Goal: Check status: Check status

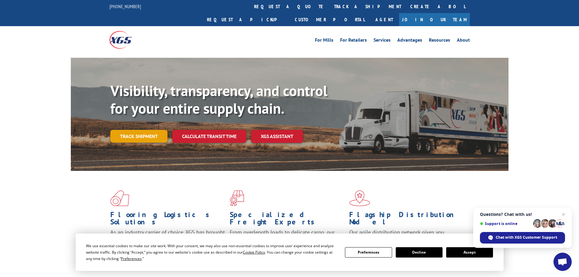
click at [135, 130] on link "Track shipment" at bounding box center [138, 136] width 57 height 13
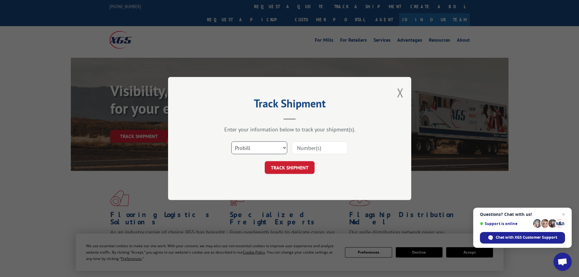
drag, startPoint x: 265, startPoint y: 146, endPoint x: 264, endPoint y: 153, distance: 6.7
click at [265, 146] on select "Select category... Probill BOL PO" at bounding box center [259, 147] width 56 height 13
select select "bol"
click at [231, 141] on select "Select category... Probill BOL PO" at bounding box center [259, 147] width 56 height 13
drag, startPoint x: 334, startPoint y: 143, endPoint x: 329, endPoint y: 148, distance: 6.7
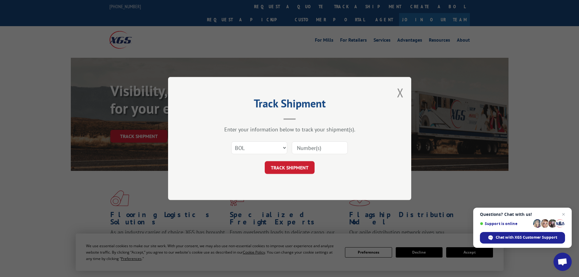
click at [334, 143] on input at bounding box center [320, 147] width 56 height 13
paste input "6EJ2442"
type input "6EJ2442"
click at [297, 167] on button "TRACK SHIPMENT" at bounding box center [290, 167] width 50 height 13
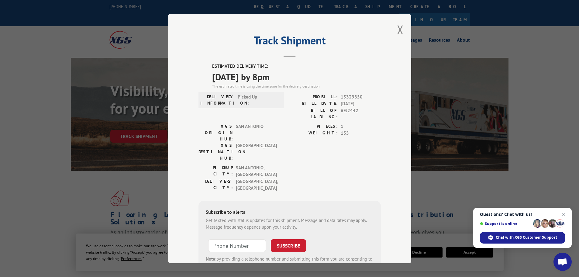
click at [347, 98] on span "15339850" at bounding box center [361, 96] width 40 height 7
copy span "15339850"
click at [399, 33] on button "Close modal" at bounding box center [400, 30] width 7 height 16
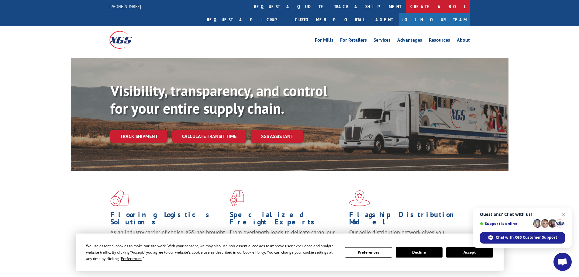
click at [406, 6] on link "Create a BOL" at bounding box center [438, 6] width 64 height 13
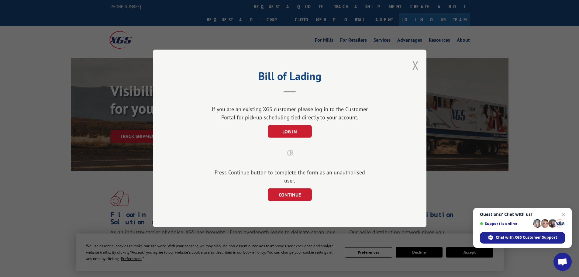
click at [416, 72] on button "Close modal" at bounding box center [415, 65] width 7 height 16
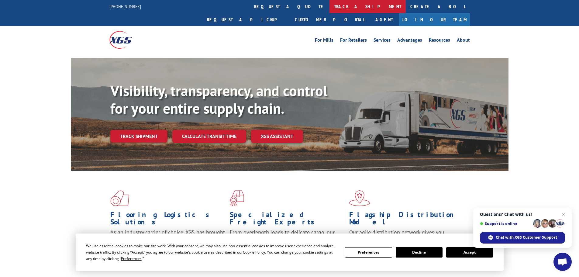
click at [329, 5] on link "track a shipment" at bounding box center [367, 6] width 76 height 13
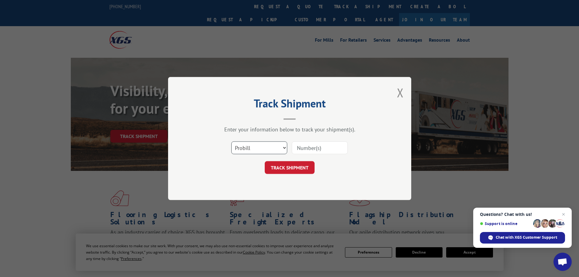
click at [274, 145] on select "Select category... Probill BOL PO" at bounding box center [259, 147] width 56 height 13
select select "bol"
click at [231, 141] on select "Select category... Probill BOL PO" at bounding box center [259, 147] width 56 height 13
click at [321, 143] on input at bounding box center [320, 147] width 56 height 13
paste input "6EL6640"
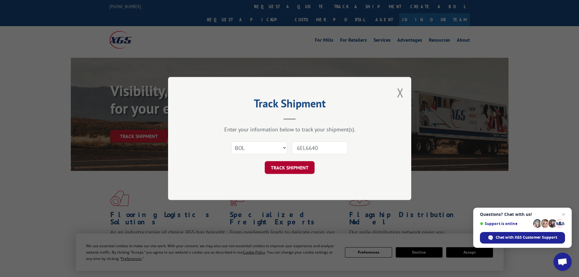
type input "6EL6640"
click at [301, 167] on button "TRACK SHIPMENT" at bounding box center [290, 167] width 50 height 13
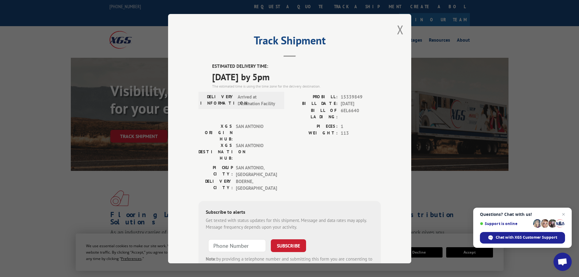
click at [346, 94] on span "15339849" at bounding box center [361, 96] width 40 height 7
copy span "15339849"
click at [399, 32] on button "Close modal" at bounding box center [400, 30] width 7 height 16
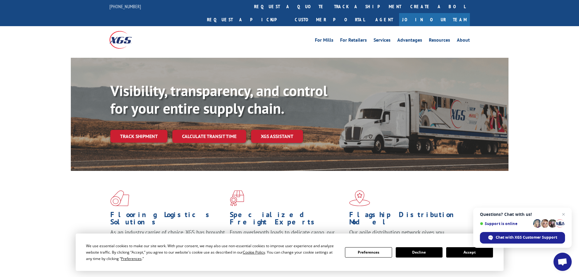
click at [329, 8] on link "track a shipment" at bounding box center [367, 6] width 76 height 13
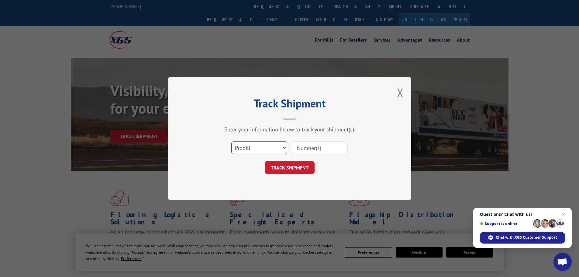
click at [257, 149] on select "Select category... Probill BOL PO" at bounding box center [259, 147] width 56 height 13
click at [231, 141] on select "Select category... Probill BOL PO" at bounding box center [259, 147] width 56 height 13
click at [259, 147] on select "Select category... Probill BOL PO" at bounding box center [259, 147] width 56 height 13
select select "probill"
click at [231, 141] on select "Select category... Probill BOL PO" at bounding box center [259, 147] width 56 height 13
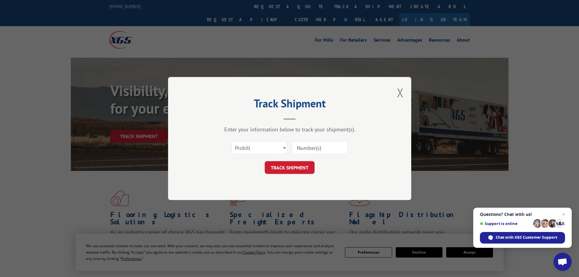
drag, startPoint x: 318, startPoint y: 147, endPoint x: 312, endPoint y: 149, distance: 6.5
click at [318, 147] on input at bounding box center [320, 147] width 56 height 13
paste input "15339855"
type input "15339855"
click at [289, 170] on button "TRACK SHIPMENT" at bounding box center [290, 167] width 50 height 13
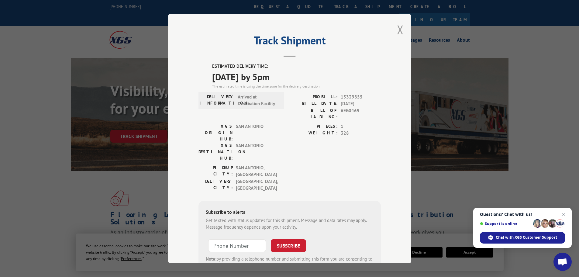
click at [399, 30] on button "Close modal" at bounding box center [400, 30] width 7 height 16
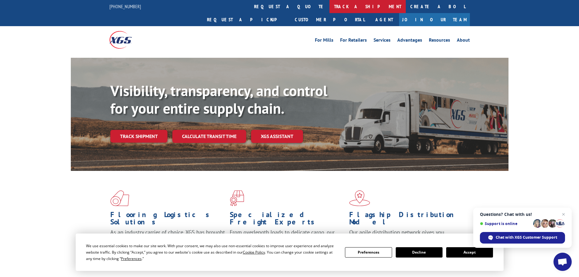
click at [329, 8] on link "track a shipment" at bounding box center [367, 6] width 76 height 13
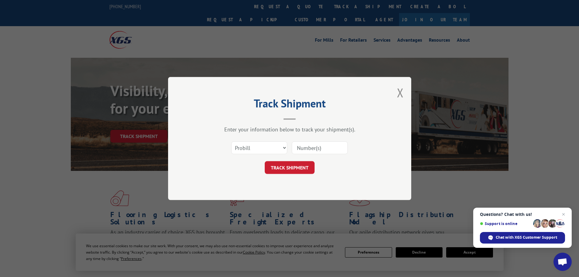
click at [255, 157] on div "Select category... Probill BOL PO" at bounding box center [289, 148] width 182 height 20
click at [263, 152] on select "Select category... Probill BOL PO" at bounding box center [259, 147] width 56 height 13
select select "bol"
click at [231, 141] on select "Select category... Probill BOL PO" at bounding box center [259, 147] width 56 height 13
click at [323, 150] on input at bounding box center [320, 147] width 56 height 13
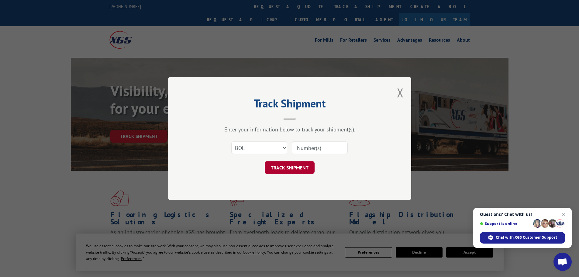
paste input "6EN1390"
type input "6EN1390"
click at [297, 166] on button "TRACK SHIPMENT" at bounding box center [290, 167] width 50 height 13
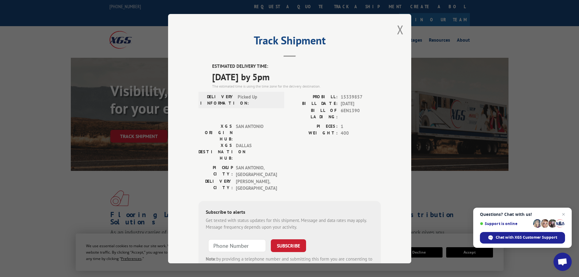
click at [351, 97] on span "15339857" at bounding box center [361, 96] width 40 height 7
copy span "15339857"
drag, startPoint x: 397, startPoint y: 31, endPoint x: 352, endPoint y: 19, distance: 46.7
click at [397, 31] on button "Close modal" at bounding box center [400, 30] width 7 height 16
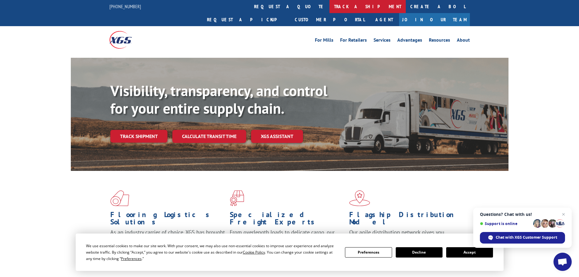
click at [329, 8] on link "track a shipment" at bounding box center [367, 6] width 76 height 13
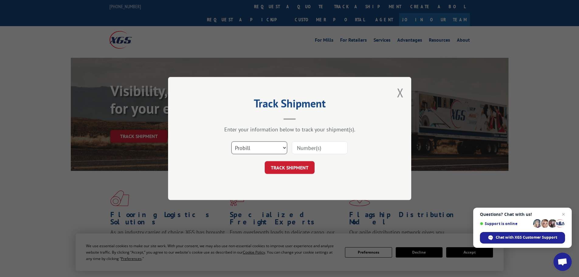
click at [273, 148] on select "Select category... Probill BOL PO" at bounding box center [259, 147] width 56 height 13
select select "bol"
click at [231, 141] on select "Select category... Probill BOL PO" at bounding box center [259, 147] width 56 height 13
click at [320, 150] on input at bounding box center [320, 147] width 56 height 13
paste input "6EN1783"
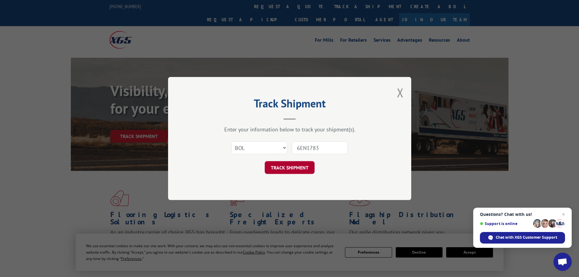
type input "6EN1783"
click at [276, 168] on button "TRACK SHIPMENT" at bounding box center [290, 167] width 50 height 13
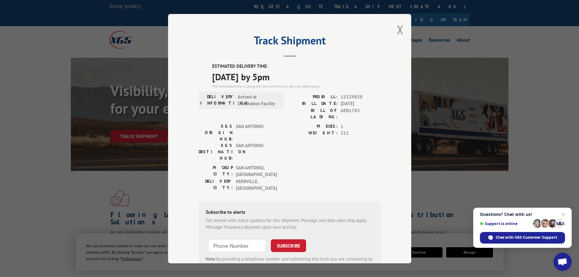
click at [343, 96] on span "15339858" at bounding box center [361, 96] width 40 height 7
copy span "15339858"
drag, startPoint x: 400, startPoint y: 32, endPoint x: 384, endPoint y: 24, distance: 18.6
click at [400, 32] on button "Close modal" at bounding box center [400, 30] width 7 height 16
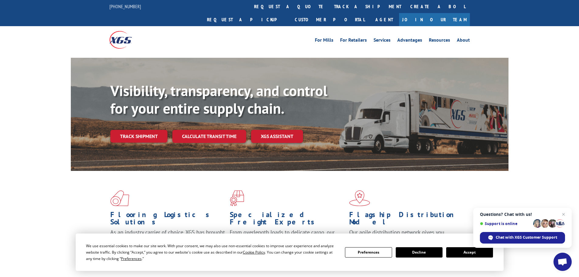
click at [329, 2] on link "track a shipment" at bounding box center [367, 6] width 76 height 13
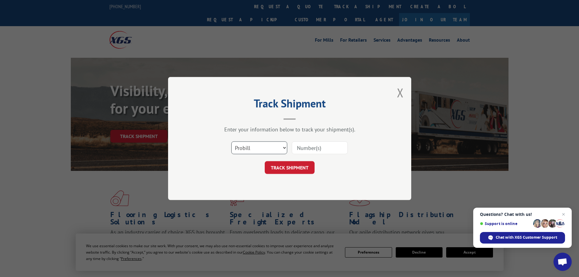
click at [267, 146] on select "Select category... Probill BOL PO" at bounding box center [259, 147] width 56 height 13
select select "bol"
click at [231, 141] on select "Select category... Probill BOL PO" at bounding box center [259, 147] width 56 height 13
click at [309, 144] on input at bounding box center [320, 147] width 56 height 13
paste input "6EN2559"
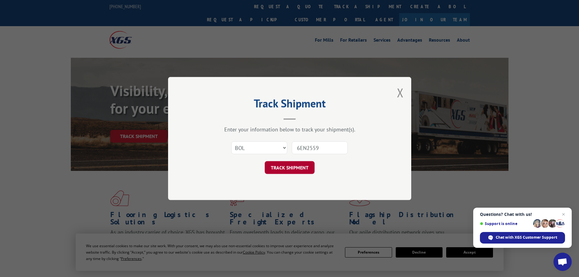
type input "6EN2559"
click at [294, 167] on button "TRACK SHIPMENT" at bounding box center [290, 167] width 50 height 13
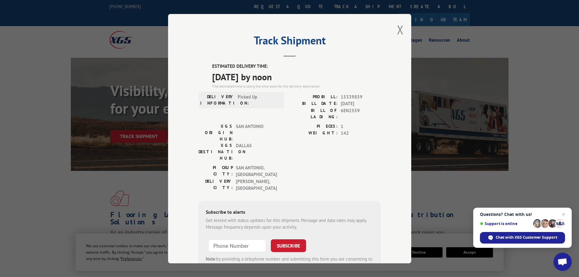
click at [355, 96] on span "15339859" at bounding box center [361, 96] width 40 height 7
copy span "15339859"
drag, startPoint x: 401, startPoint y: 29, endPoint x: 390, endPoint y: 27, distance: 10.7
click at [401, 29] on button "Close modal" at bounding box center [400, 30] width 7 height 16
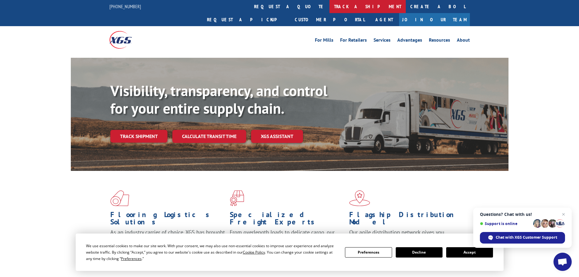
click at [329, 5] on link "track a shipment" at bounding box center [367, 6] width 76 height 13
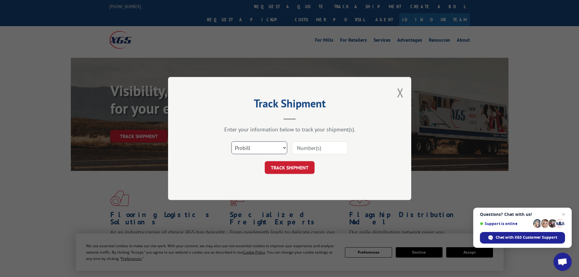
click at [267, 147] on select "Select category... Probill BOL PO" at bounding box center [259, 147] width 56 height 13
select select "bol"
click at [231, 141] on select "Select category... Probill BOL PO" at bounding box center [259, 147] width 56 height 13
drag, startPoint x: 311, startPoint y: 150, endPoint x: 309, endPoint y: 154, distance: 4.8
click at [311, 151] on input at bounding box center [320, 147] width 56 height 13
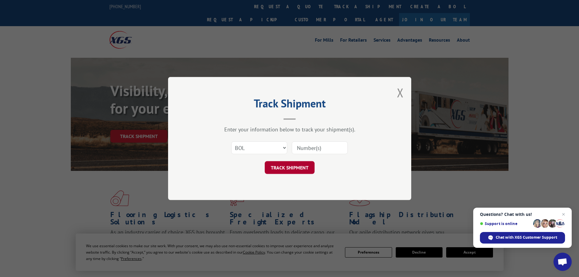
paste input "6EP2835"
type input "6EP2835"
click at [296, 166] on button "TRACK SHIPMENT" at bounding box center [290, 167] width 50 height 13
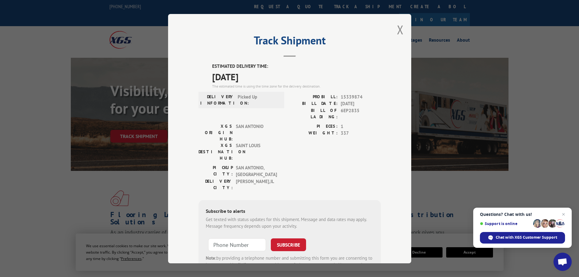
click at [353, 94] on span "15339874" at bounding box center [361, 96] width 40 height 7
copy span "15339874"
click at [397, 32] on button "Close modal" at bounding box center [400, 30] width 7 height 16
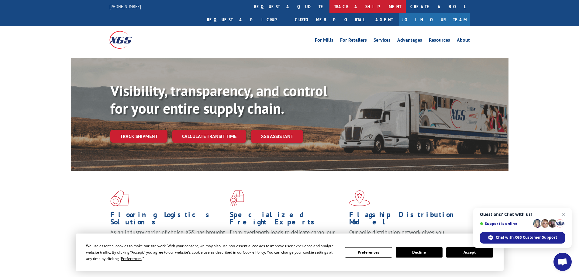
click at [329, 3] on link "track a shipment" at bounding box center [367, 6] width 76 height 13
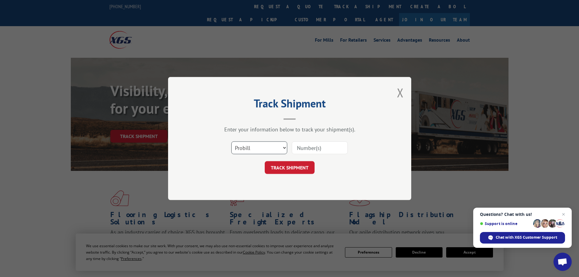
click at [249, 151] on select "Select category... Probill BOL PO" at bounding box center [259, 147] width 56 height 13
select select "bol"
click at [231, 141] on select "Select category... Probill BOL PO" at bounding box center [259, 147] width 56 height 13
drag, startPoint x: 332, startPoint y: 146, endPoint x: 327, endPoint y: 149, distance: 6.0
click at [332, 146] on input at bounding box center [320, 147] width 56 height 13
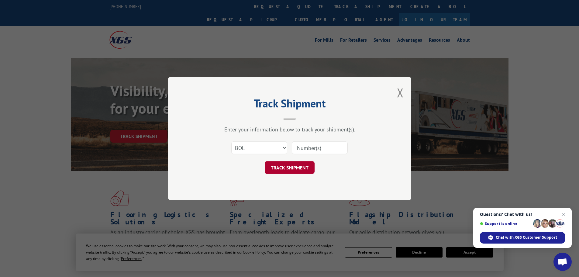
paste input "6EP5090"
type input "6EP5090"
click at [290, 169] on button "TRACK SHIPMENT" at bounding box center [290, 167] width 50 height 13
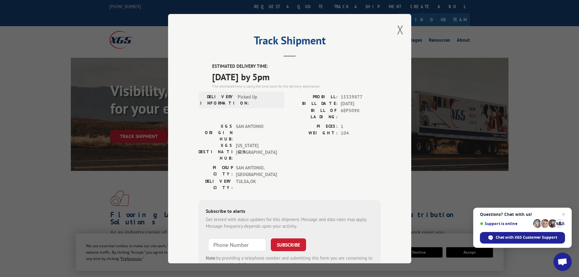
click at [349, 97] on span "15339877" at bounding box center [361, 96] width 40 height 7
copy span "15339877"
drag, startPoint x: 398, startPoint y: 32, endPoint x: 392, endPoint y: 33, distance: 5.5
click at [398, 32] on button "Close modal" at bounding box center [400, 30] width 7 height 16
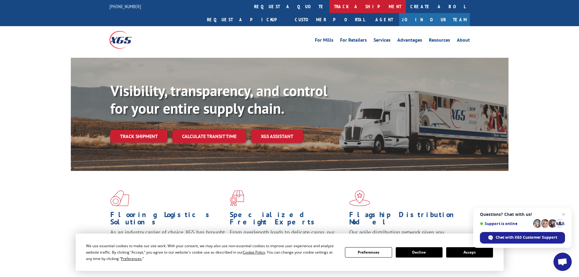
click at [329, 10] on link "track a shipment" at bounding box center [367, 6] width 76 height 13
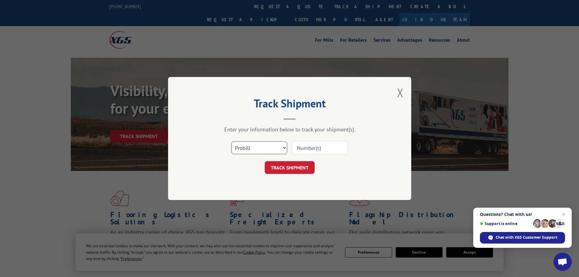
click at [269, 146] on select "Select category... Probill BOL PO" at bounding box center [259, 147] width 56 height 13
drag, startPoint x: 324, startPoint y: 145, endPoint x: 320, endPoint y: 153, distance: 8.4
click at [324, 146] on input at bounding box center [320, 147] width 56 height 13
paste input "15339859"
type input "15339859"
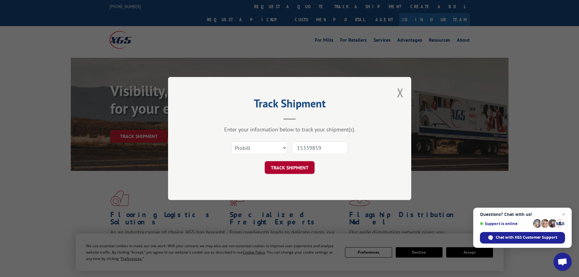
click at [295, 170] on button "TRACK SHIPMENT" at bounding box center [290, 167] width 50 height 13
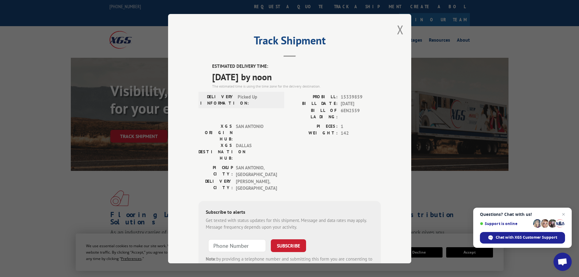
drag, startPoint x: 401, startPoint y: 26, endPoint x: 395, endPoint y: 27, distance: 6.0
click at [400, 25] on button "Close modal" at bounding box center [400, 30] width 7 height 16
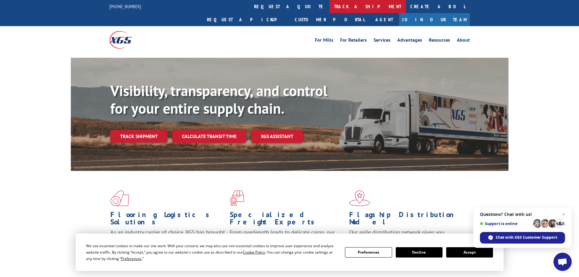
click at [329, 6] on link "track a shipment" at bounding box center [367, 6] width 76 height 13
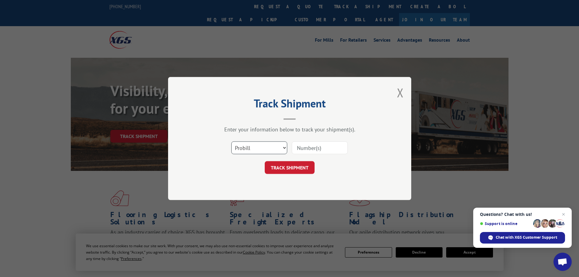
click at [273, 145] on select "Select category... Probill BOL PO" at bounding box center [259, 147] width 56 height 13
click at [321, 139] on div "Select category... Probill BOL PO" at bounding box center [289, 148] width 182 height 20
click at [317, 150] on input at bounding box center [320, 147] width 56 height 13
paste input "15339877"
type input "15339877"
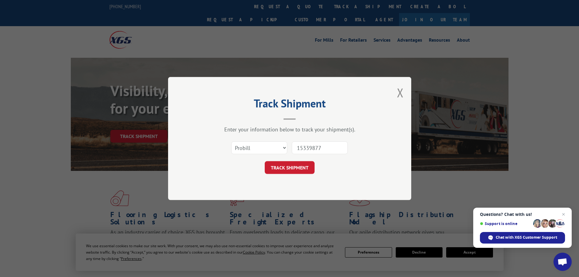
click at [301, 168] on button "TRACK SHIPMENT" at bounding box center [290, 167] width 50 height 13
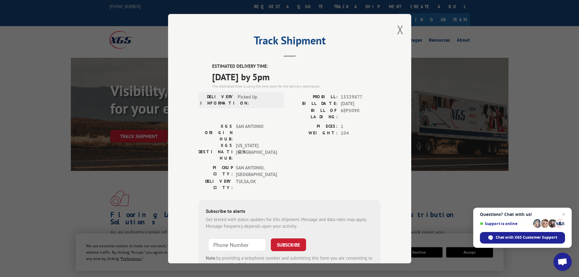
drag, startPoint x: 402, startPoint y: 34, endPoint x: 319, endPoint y: 24, distance: 83.6
click at [401, 34] on div "Track Shipment ESTIMATED DELIVERY TIME: 10/10/2025 by 5pm The estimated time is…" at bounding box center [289, 138] width 243 height 249
click at [402, 30] on div "Track Shipment ESTIMATED DELIVERY TIME: 10/10/2025 by 5pm The estimated time is…" at bounding box center [289, 138] width 243 height 249
click at [398, 30] on button "Close modal" at bounding box center [400, 30] width 7 height 16
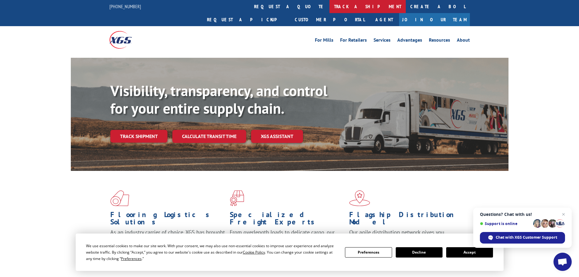
click at [329, 9] on link "track a shipment" at bounding box center [367, 6] width 76 height 13
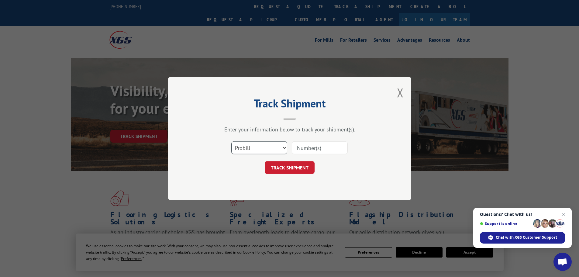
drag, startPoint x: 244, startPoint y: 146, endPoint x: 274, endPoint y: 150, distance: 30.1
click at [244, 146] on select "Select category... Probill BOL PO" at bounding box center [259, 147] width 56 height 13
select select "bol"
click at [231, 141] on select "Select category... Probill BOL PO" at bounding box center [259, 147] width 56 height 13
click at [315, 155] on div at bounding box center [320, 148] width 56 height 14
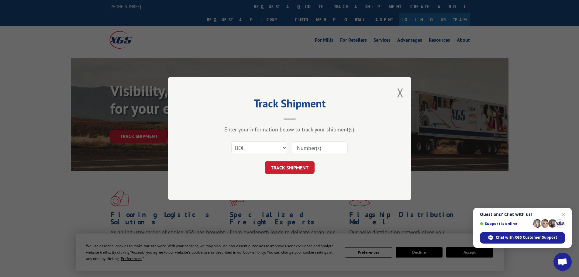
drag, startPoint x: 318, startPoint y: 149, endPoint x: 311, endPoint y: 158, distance: 11.3
click at [318, 149] on input at bounding box center [320, 147] width 56 height 13
paste input "6EP5018"
type input "6EP5018"
click at [301, 164] on button "TRACK SHIPMENT" at bounding box center [290, 167] width 50 height 13
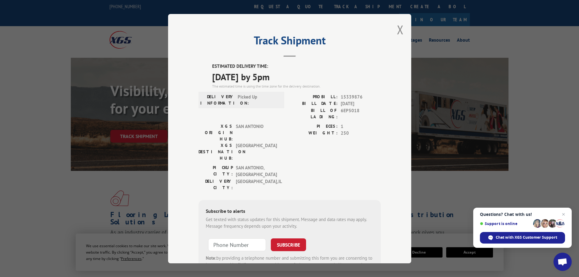
click at [342, 101] on span "10/07/2025" at bounding box center [361, 103] width 40 height 7
click at [343, 101] on span "10/07/2025" at bounding box center [361, 103] width 40 height 7
click at [345, 101] on span "10/07/2025" at bounding box center [361, 103] width 40 height 7
click at [353, 95] on span "15339876" at bounding box center [361, 96] width 40 height 7
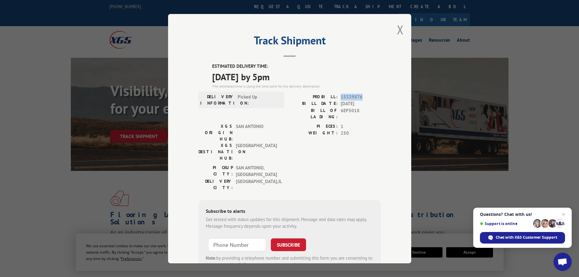
copy span "15339876"
drag, startPoint x: 400, startPoint y: 25, endPoint x: 397, endPoint y: 26, distance: 3.2
click at [400, 25] on button "Close modal" at bounding box center [400, 30] width 7 height 16
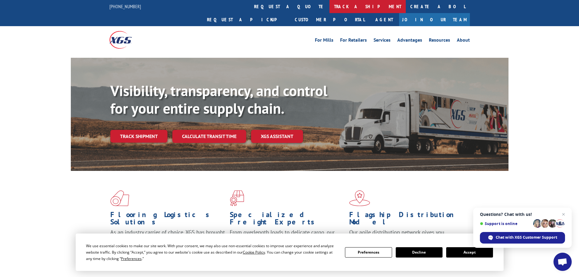
click at [329, 4] on link "track a shipment" at bounding box center [367, 6] width 76 height 13
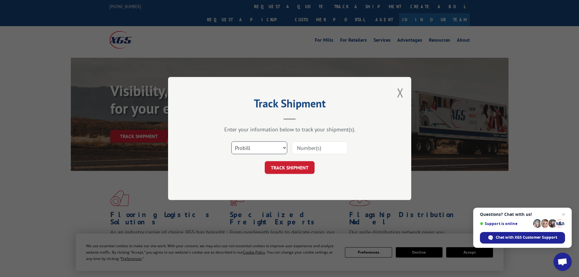
click at [270, 152] on select "Select category... Probill BOL PO" at bounding box center [259, 147] width 56 height 13
select select "bol"
click at [231, 141] on select "Select category... Probill BOL PO" at bounding box center [259, 147] width 56 height 13
click at [319, 153] on input at bounding box center [320, 147] width 56 height 13
paste input "6EP6082"
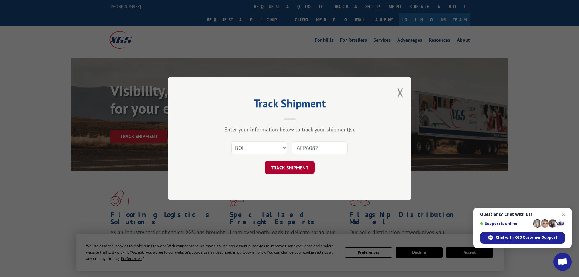
type input "6EP6082"
click at [304, 169] on button "TRACK SHIPMENT" at bounding box center [290, 167] width 50 height 13
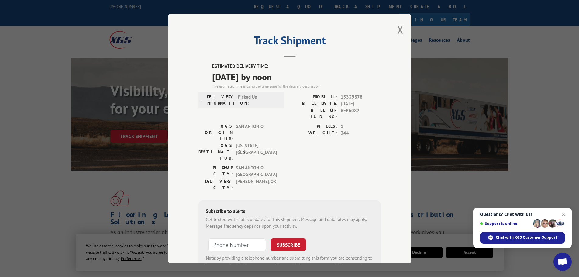
click at [352, 97] on span "15339878" at bounding box center [361, 96] width 40 height 7
copy span "15339878"
click at [400, 30] on button "Close modal" at bounding box center [400, 30] width 7 height 16
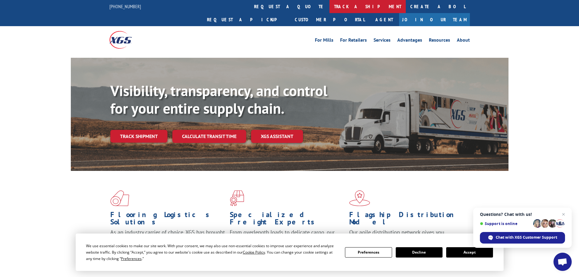
click at [329, 11] on link "track a shipment" at bounding box center [367, 6] width 76 height 13
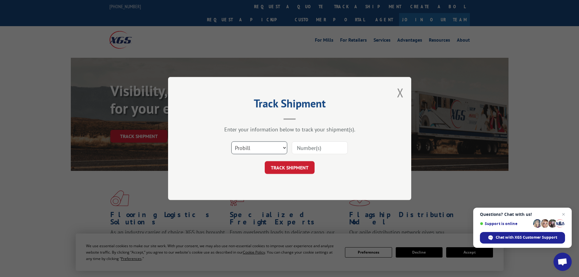
click at [265, 149] on select "Select category... Probill BOL PO" at bounding box center [259, 147] width 56 height 13
click at [231, 141] on select "Select category... Probill BOL PO" at bounding box center [259, 147] width 56 height 13
click at [253, 147] on select "Select category... Probill BOL PO" at bounding box center [259, 147] width 56 height 13
select select "bol"
click at [231, 141] on select "Select category... Probill BOL PO" at bounding box center [259, 147] width 56 height 13
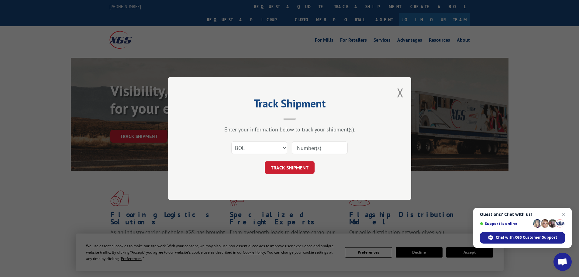
click at [311, 147] on input at bounding box center [320, 147] width 56 height 13
paste input "6EP1958"
type input "6EP1958"
click at [291, 165] on button "TRACK SHIPMENT" at bounding box center [290, 167] width 50 height 13
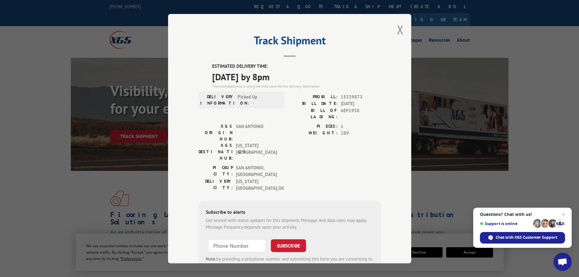
click at [353, 96] on span "15339873" at bounding box center [361, 96] width 40 height 7
copy span "15339873"
click at [397, 29] on button "Close modal" at bounding box center [400, 30] width 7 height 16
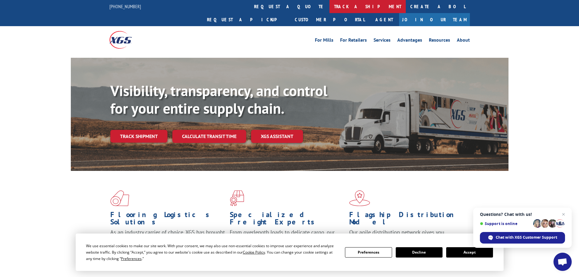
click at [329, 6] on link "track a shipment" at bounding box center [367, 6] width 76 height 13
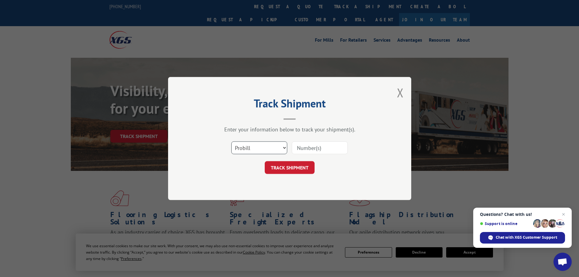
drag, startPoint x: 263, startPoint y: 150, endPoint x: 259, endPoint y: 154, distance: 6.0
click at [263, 150] on select "Select category... Probill BOL PO" at bounding box center [259, 147] width 56 height 13
select select "bol"
click at [231, 141] on select "Select category... Probill BOL PO" at bounding box center [259, 147] width 56 height 13
drag, startPoint x: 316, startPoint y: 150, endPoint x: 311, endPoint y: 157, distance: 8.4
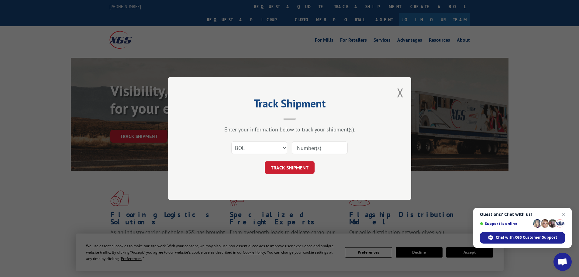
click at [316, 150] on input at bounding box center [320, 147] width 56 height 13
paste input "6EP7210"
type input "6EP7210"
click at [302, 166] on button "TRACK SHIPMENT" at bounding box center [290, 167] width 50 height 13
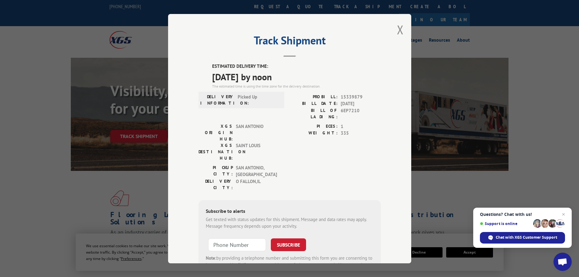
click at [350, 94] on span "15339879" at bounding box center [361, 96] width 40 height 7
click at [401, 34] on div "Track Shipment ESTIMATED DELIVERY TIME: 10/15/2025 by noon The estimated time i…" at bounding box center [289, 138] width 243 height 249
click at [399, 34] on button "Close modal" at bounding box center [400, 30] width 7 height 16
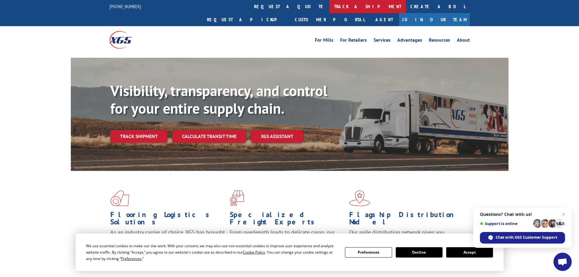
click at [329, 9] on link "track a shipment" at bounding box center [367, 6] width 76 height 13
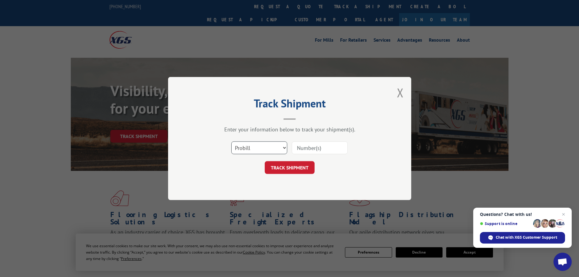
drag, startPoint x: 260, startPoint y: 151, endPoint x: 256, endPoint y: 153, distance: 4.2
click at [258, 151] on select "Select category... Probill BOL PO" at bounding box center [259, 147] width 56 height 13
select select "bol"
click at [231, 141] on select "Select category... Probill BOL PO" at bounding box center [259, 147] width 56 height 13
drag, startPoint x: 315, startPoint y: 145, endPoint x: 316, endPoint y: 151, distance: 5.9
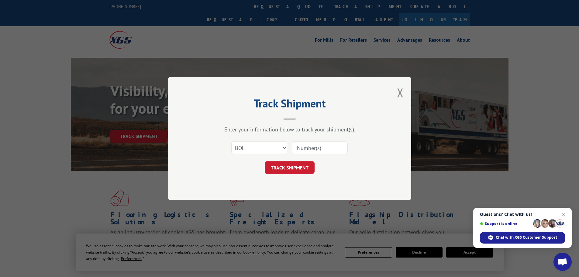
click at [315, 145] on input at bounding box center [320, 147] width 56 height 13
paste input "6ES8378"
type input "6ES8378"
click at [304, 166] on button "TRACK SHIPMENT" at bounding box center [290, 167] width 50 height 13
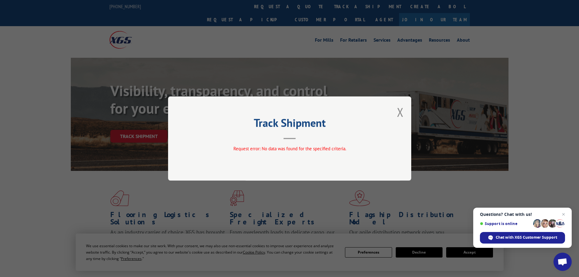
click at [404, 110] on div "Track Shipment Request error: No data was found for the specified criteria." at bounding box center [289, 138] width 243 height 84
click at [397, 113] on button "Close modal" at bounding box center [400, 112] width 7 height 16
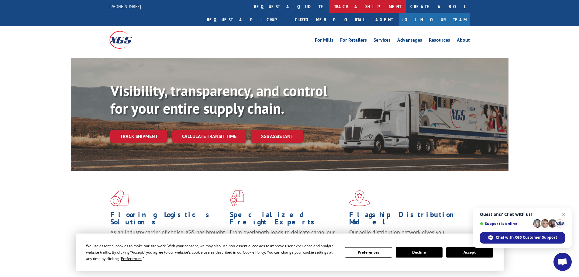
click at [329, 3] on link "track a shipment" at bounding box center [367, 6] width 76 height 13
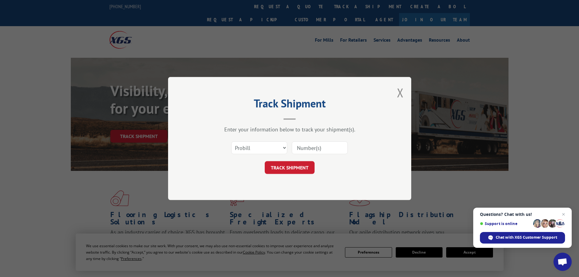
click at [289, 150] on div "Select category... Probill BOL PO" at bounding box center [289, 148] width 182 height 20
click at [273, 152] on select "Select category... Probill BOL PO" at bounding box center [259, 147] width 56 height 13
select select "bol"
click at [231, 141] on select "Select category... Probill BOL PO" at bounding box center [259, 147] width 56 height 13
click at [325, 146] on input at bounding box center [320, 147] width 56 height 13
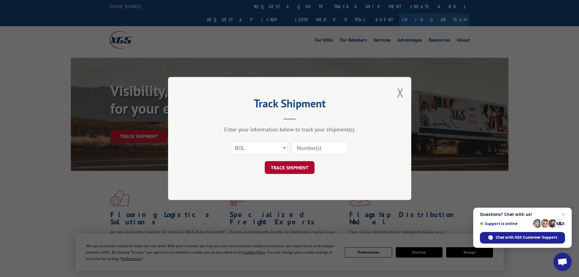
paste input "6ES8378"
type input "6ES8378"
click at [303, 168] on button "TRACK SHIPMENT" at bounding box center [290, 167] width 50 height 13
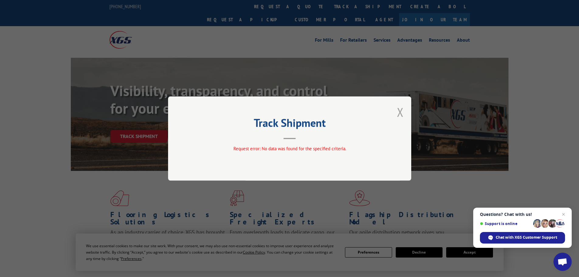
click at [400, 117] on button "Close modal" at bounding box center [400, 112] width 7 height 16
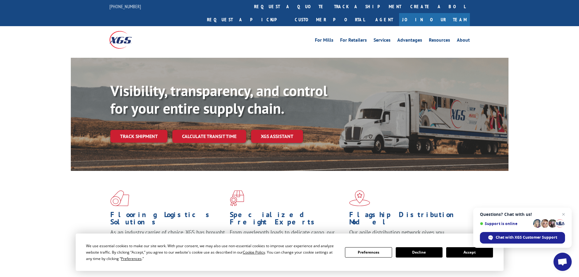
drag, startPoint x: 264, startPoint y: 2, endPoint x: 265, endPoint y: 11, distance: 9.2
click at [329, 2] on link "track a shipment" at bounding box center [367, 6] width 76 height 13
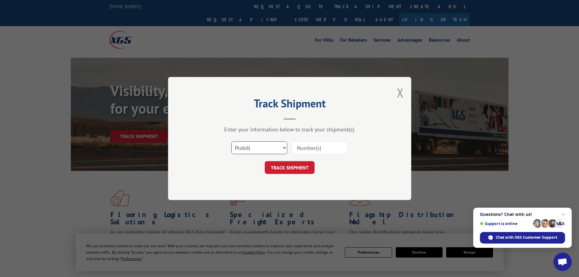
click at [258, 148] on select "Select category... Probill BOL PO" at bounding box center [259, 147] width 56 height 13
select select "bol"
click at [231, 141] on select "Select category... Probill BOL PO" at bounding box center [259, 147] width 56 height 13
click at [320, 149] on input at bounding box center [320, 147] width 56 height 13
paste input "6ES9607"
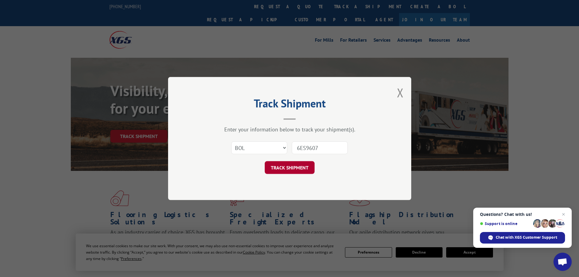
type input "6ES9607"
click at [303, 164] on button "TRACK SHIPMENT" at bounding box center [290, 167] width 50 height 13
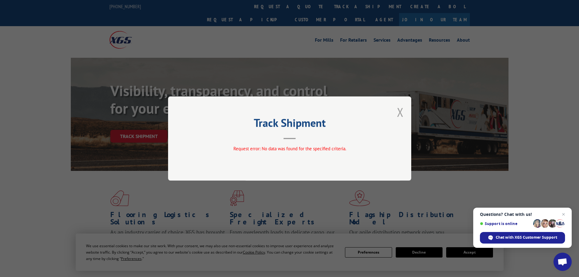
click at [403, 109] on button "Close modal" at bounding box center [400, 112] width 7 height 16
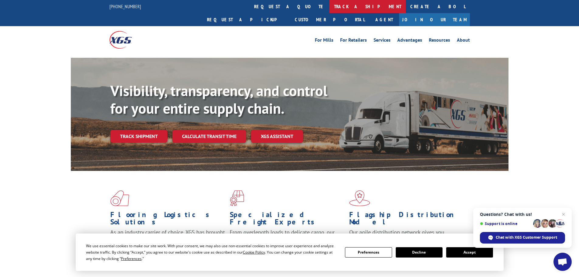
click at [329, 2] on link "track a shipment" at bounding box center [367, 6] width 76 height 13
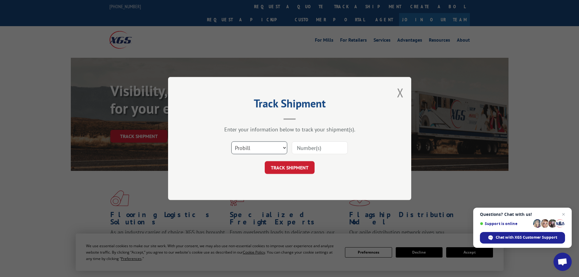
click at [244, 146] on select "Select category... Probill BOL PO" at bounding box center [259, 147] width 56 height 13
select select "bol"
click at [231, 141] on select "Select category... Probill BOL PO" at bounding box center [259, 147] width 56 height 13
click at [318, 149] on input at bounding box center [320, 147] width 56 height 13
paste input "6ES9834"
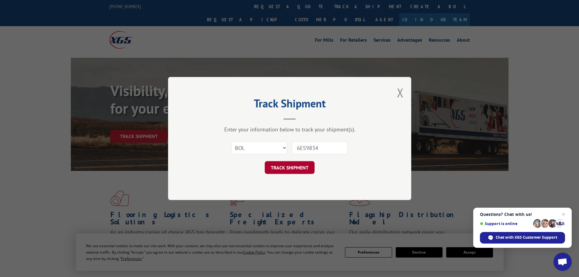
type input "6ES9834"
click at [294, 168] on button "TRACK SHIPMENT" at bounding box center [290, 167] width 50 height 13
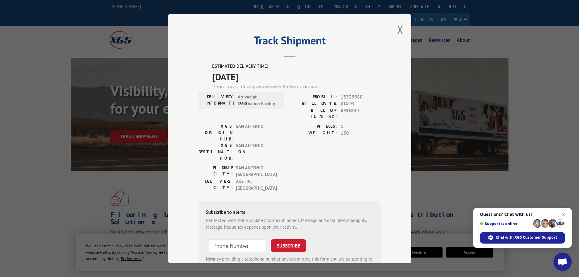
click at [349, 97] on span "15339880" at bounding box center [361, 96] width 40 height 7
click at [352, 94] on span "15339880" at bounding box center [361, 96] width 40 height 7
click at [352, 93] on div "ESTIMATED DELIVERY TIME: 10/08/2025 The estimated time is using the time zone f…" at bounding box center [289, 173] width 182 height 220
click at [352, 98] on span "15339880" at bounding box center [361, 96] width 40 height 7
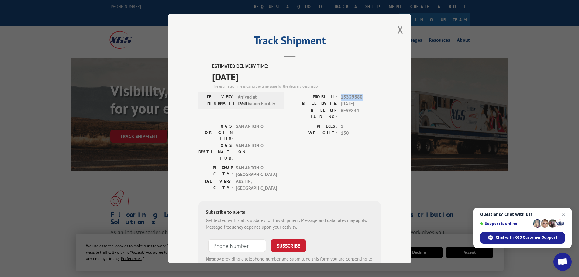
click at [352, 98] on span "15339880" at bounding box center [361, 96] width 40 height 7
drag, startPoint x: 399, startPoint y: 32, endPoint x: 389, endPoint y: 30, distance: 10.1
click at [399, 32] on button "Close modal" at bounding box center [400, 30] width 7 height 16
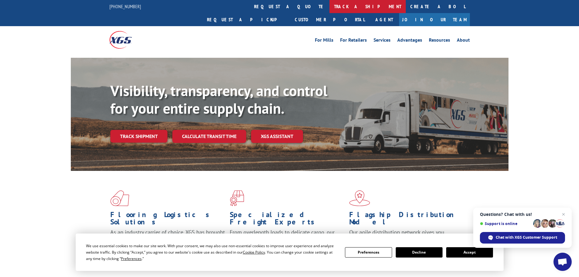
click at [329, 5] on link "track a shipment" at bounding box center [367, 6] width 76 height 13
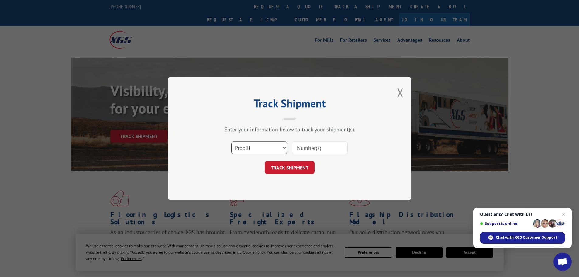
click at [262, 148] on select "Select category... Probill BOL PO" at bounding box center [259, 147] width 56 height 13
select select "bol"
click at [231, 141] on select "Select category... Probill BOL PO" at bounding box center [259, 147] width 56 height 13
drag, startPoint x: 313, startPoint y: 153, endPoint x: 311, endPoint y: 155, distance: 3.9
click at [314, 153] on input at bounding box center [320, 147] width 56 height 13
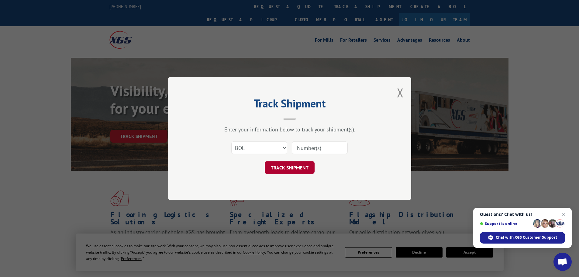
paste input "6ET0081"
type input "6ET0081"
click at [294, 168] on button "TRACK SHIPMENT" at bounding box center [290, 167] width 50 height 13
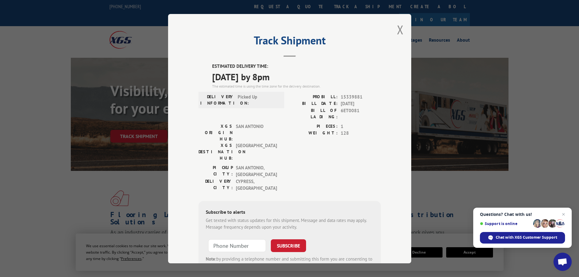
click at [350, 97] on span "15339881" at bounding box center [361, 96] width 40 height 7
click at [394, 32] on div "Track Shipment ESTIMATED DELIVERY TIME: 10/10/2025 by 8pm The estimated time is…" at bounding box center [289, 138] width 243 height 249
drag, startPoint x: 402, startPoint y: 30, endPoint x: 399, endPoint y: 31, distance: 4.0
click at [402, 30] on div "Track Shipment ESTIMATED DELIVERY TIME: 10/10/2025 by 8pm The estimated time is…" at bounding box center [289, 138] width 243 height 249
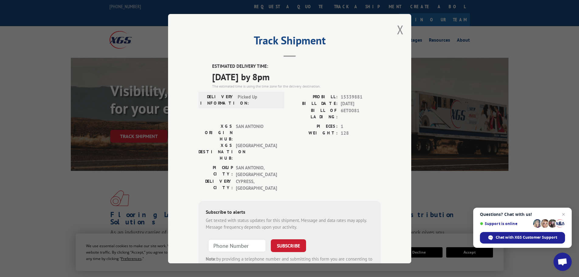
click at [394, 32] on div "Track Shipment ESTIMATED DELIVERY TIME: 10/10/2025 by 8pm The estimated time is…" at bounding box center [289, 138] width 243 height 249
click at [399, 28] on button "Close modal" at bounding box center [400, 30] width 7 height 16
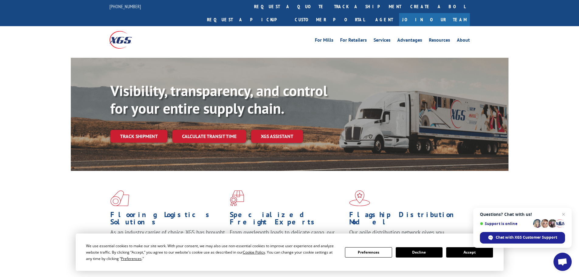
click at [329, 7] on link "track a shipment" at bounding box center [367, 6] width 76 height 13
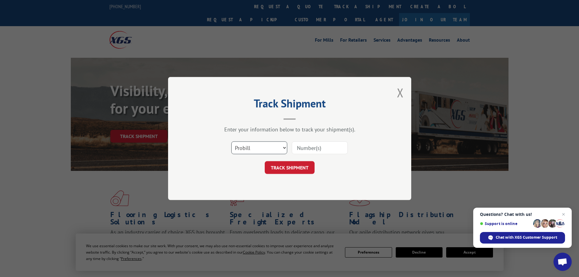
drag, startPoint x: 261, startPoint y: 147, endPoint x: 258, endPoint y: 153, distance: 6.5
click at [260, 148] on select "Select category... Probill BOL PO" at bounding box center [259, 147] width 56 height 13
select select "bol"
click at [231, 141] on select "Select category... Probill BOL PO" at bounding box center [259, 147] width 56 height 13
click at [313, 151] on input at bounding box center [320, 147] width 56 height 13
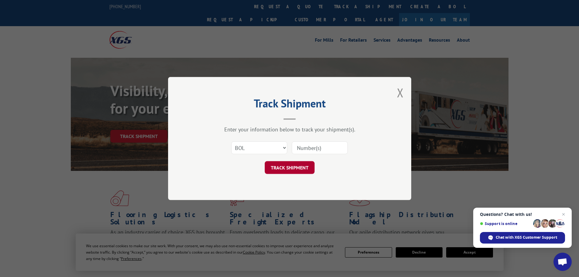
paste input "6ET1957"
type input "6ET1957"
click at [299, 169] on button "TRACK SHIPMENT" at bounding box center [290, 167] width 50 height 13
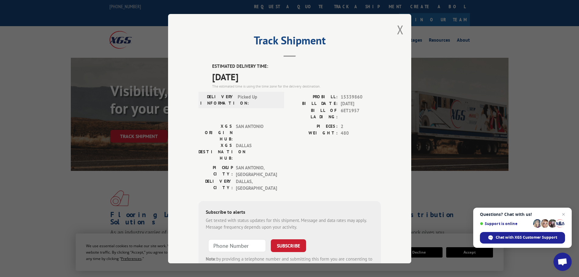
click at [354, 98] on span "15339860" at bounding box center [361, 96] width 40 height 7
click at [397, 30] on button "Close modal" at bounding box center [400, 30] width 7 height 16
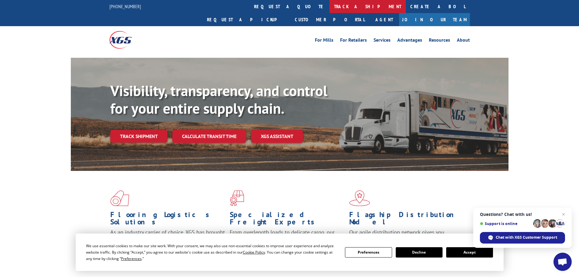
click at [329, 3] on link "track a shipment" at bounding box center [367, 6] width 76 height 13
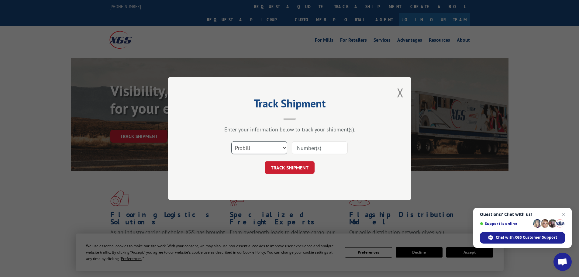
drag, startPoint x: 249, startPoint y: 150, endPoint x: 255, endPoint y: 153, distance: 6.3
click at [250, 150] on select "Select category... Probill BOL PO" at bounding box center [259, 147] width 56 height 13
select select "bol"
click at [231, 141] on select "Select category... Probill BOL PO" at bounding box center [259, 147] width 56 height 13
click at [309, 145] on input at bounding box center [320, 147] width 56 height 13
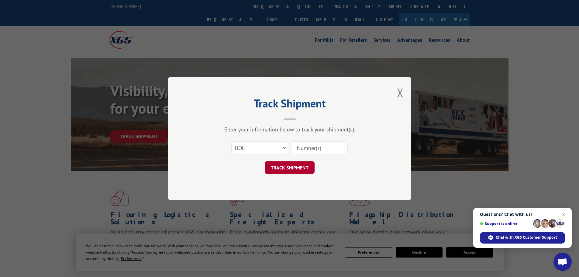
paste input "6ET4471"
type input "6ET4471"
click at [290, 171] on button "TRACK SHIPMENT" at bounding box center [290, 167] width 50 height 13
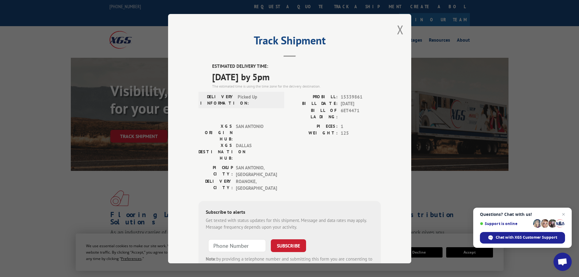
click at [349, 95] on span "15339861" at bounding box center [361, 96] width 40 height 7
drag, startPoint x: 396, startPoint y: 31, endPoint x: 379, endPoint y: 33, distance: 16.9
click at [397, 31] on button "Close modal" at bounding box center [400, 30] width 7 height 16
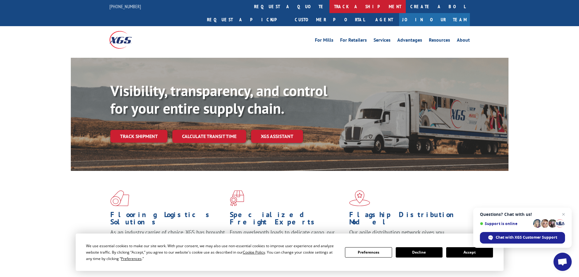
click at [329, 9] on link "track a shipment" at bounding box center [367, 6] width 76 height 13
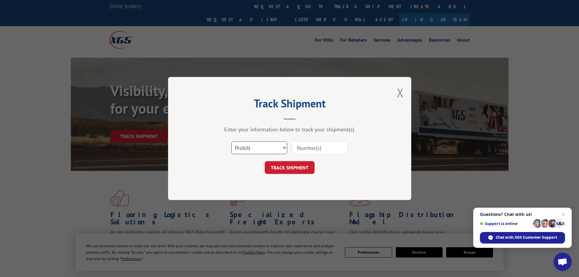
drag, startPoint x: 272, startPoint y: 149, endPoint x: 270, endPoint y: 153, distance: 4.4
click at [272, 149] on select "Select category... Probill BOL PO" at bounding box center [259, 147] width 56 height 13
select select "bol"
click at [231, 141] on select "Select category... Probill BOL PO" at bounding box center [259, 147] width 56 height 13
drag, startPoint x: 324, startPoint y: 146, endPoint x: 318, endPoint y: 152, distance: 8.4
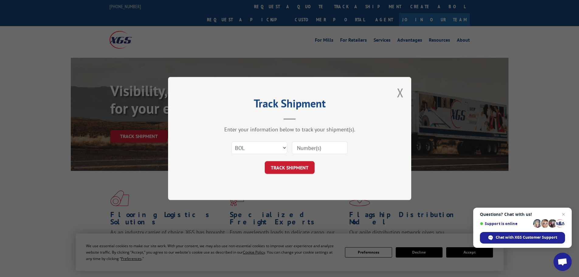
click at [324, 146] on input at bounding box center [320, 147] width 56 height 13
paste input "6EV4643"
type input "6EV4643"
click at [298, 167] on button "TRACK SHIPMENT" at bounding box center [290, 167] width 50 height 13
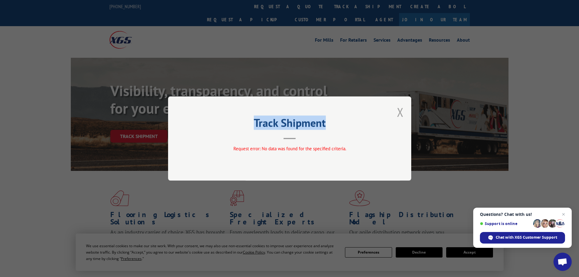
click at [403, 112] on div "Track Shipment Request error: No data was found for the specified criteria." at bounding box center [289, 138] width 243 height 84
click at [399, 112] on button "Close modal" at bounding box center [400, 112] width 7 height 16
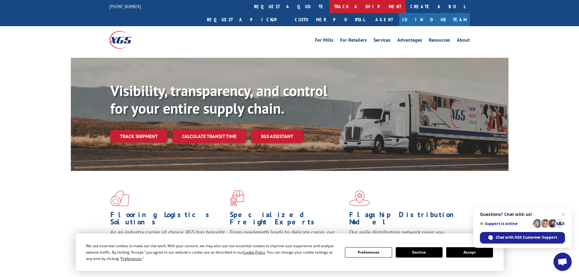
click at [329, 10] on link "track a shipment" at bounding box center [367, 6] width 76 height 13
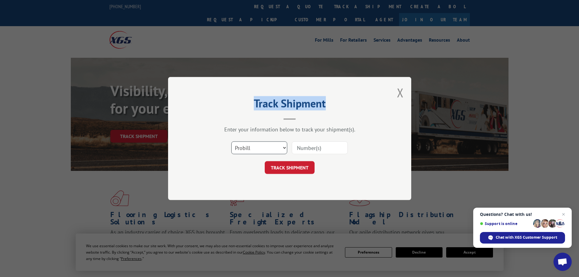
drag, startPoint x: 258, startPoint y: 147, endPoint x: 255, endPoint y: 154, distance: 7.5
click at [258, 147] on select "Select category... Probill BOL PO" at bounding box center [259, 147] width 56 height 13
select select "bol"
click at [231, 141] on select "Select category... Probill BOL PO" at bounding box center [259, 147] width 56 height 13
click at [328, 149] on input at bounding box center [320, 147] width 56 height 13
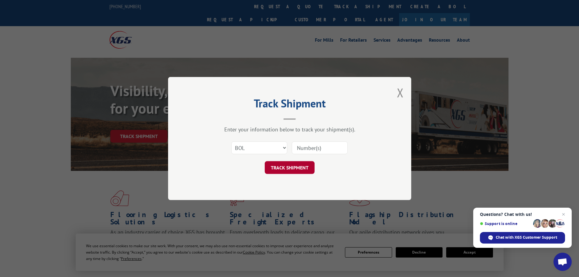
paste input "6EV4643"
type input "6EV4643"
drag, startPoint x: 293, startPoint y: 164, endPoint x: 291, endPoint y: 167, distance: 3.7
click at [293, 164] on button "TRACK SHIPMENT" at bounding box center [290, 167] width 50 height 13
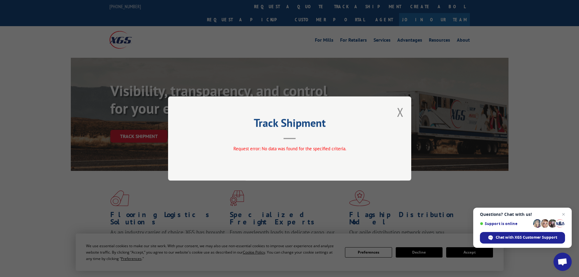
drag, startPoint x: 396, startPoint y: 108, endPoint x: 374, endPoint y: 112, distance: 22.5
click at [397, 108] on div "Track Shipment Request error: No data was found for the specified criteria." at bounding box center [289, 138] width 243 height 84
drag, startPoint x: 403, startPoint y: 115, endPoint x: 398, endPoint y: 114, distance: 4.9
click at [403, 115] on button "Close modal" at bounding box center [400, 112] width 7 height 16
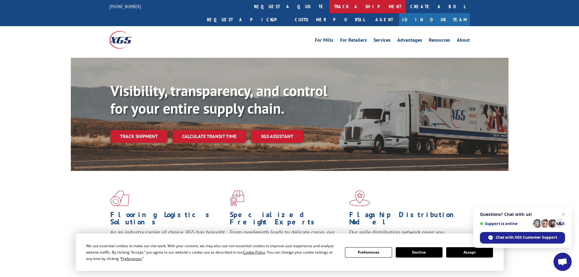
click at [329, 11] on link "track a shipment" at bounding box center [367, 6] width 76 height 13
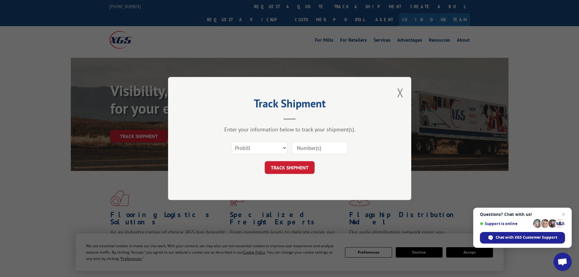
click at [248, 156] on div "Select category... Probill BOL PO" at bounding box center [289, 148] width 182 height 20
drag, startPoint x: 248, startPoint y: 148, endPoint x: 249, endPoint y: 153, distance: 4.7
click at [248, 148] on select "Select category... Probill BOL PO" at bounding box center [259, 147] width 56 height 13
select select "bol"
click at [231, 141] on select "Select category... Probill BOL PO" at bounding box center [259, 147] width 56 height 13
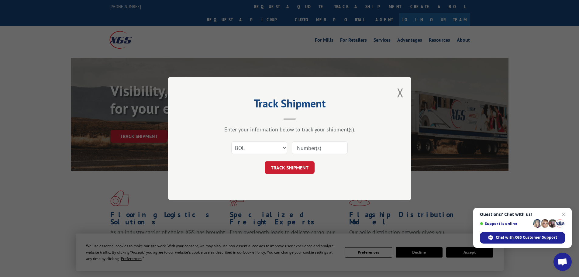
drag, startPoint x: 342, startPoint y: 143, endPoint x: 339, endPoint y: 146, distance: 3.7
click at [342, 143] on input at bounding box center [320, 147] width 56 height 13
paste input "6EV4178"
type input "6EV4178"
click at [299, 163] on button "TRACK SHIPMENT" at bounding box center [290, 167] width 50 height 13
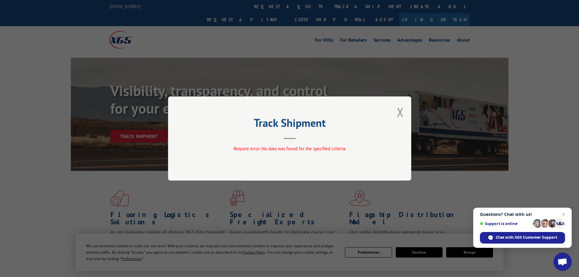
drag, startPoint x: 394, startPoint y: 115, endPoint x: 399, endPoint y: 122, distance: 8.8
click at [394, 116] on div "Track Shipment Request error: No data was found for the specified criteria." at bounding box center [289, 138] width 243 height 84
click at [407, 116] on div "Track Shipment Request error: No data was found for the specified criteria." at bounding box center [289, 138] width 243 height 84
click at [404, 114] on div "Track Shipment Request error: No data was found for the specified criteria." at bounding box center [289, 138] width 243 height 84
click at [402, 110] on button "Close modal" at bounding box center [400, 112] width 7 height 16
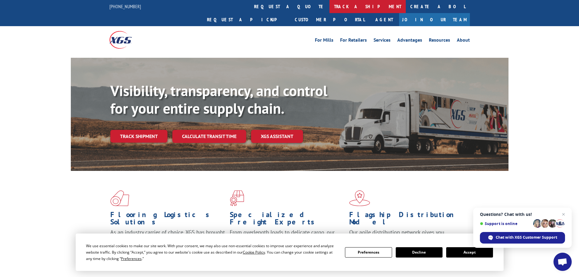
click at [329, 8] on link "track a shipment" at bounding box center [367, 6] width 76 height 13
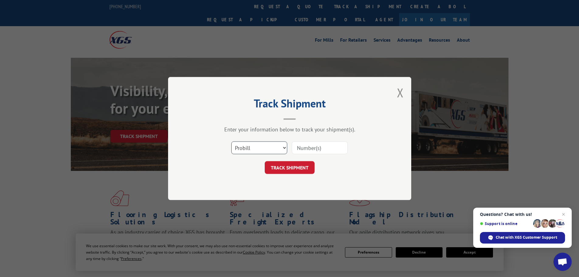
click at [264, 152] on select "Select category... Probill BOL PO" at bounding box center [259, 147] width 56 height 13
select select "bol"
click at [231, 141] on select "Select category... Probill BOL PO" at bounding box center [259, 147] width 56 height 13
click at [326, 148] on input at bounding box center [320, 147] width 56 height 13
paste input "6EV4842"
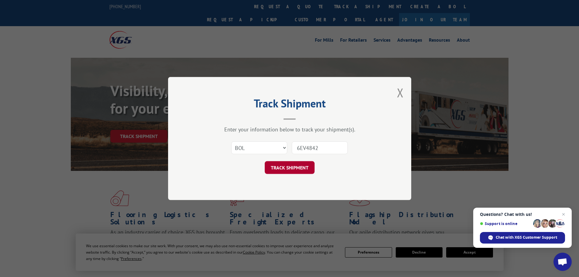
type input "6EV4842"
click at [311, 166] on button "TRACK SHIPMENT" at bounding box center [290, 167] width 50 height 13
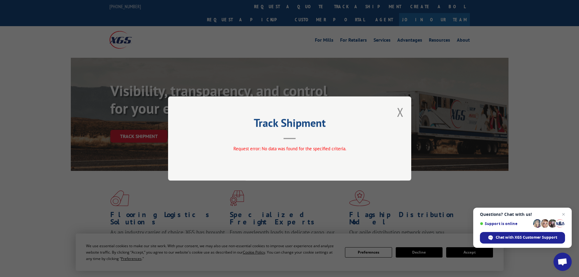
drag, startPoint x: 403, startPoint y: 113, endPoint x: 397, endPoint y: 105, distance: 10.4
click at [403, 113] on button "Close modal" at bounding box center [400, 112] width 7 height 16
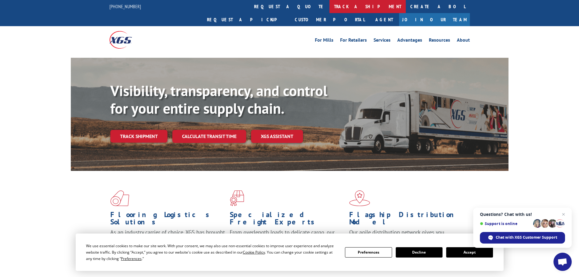
click at [329, 9] on link "track a shipment" at bounding box center [367, 6] width 76 height 13
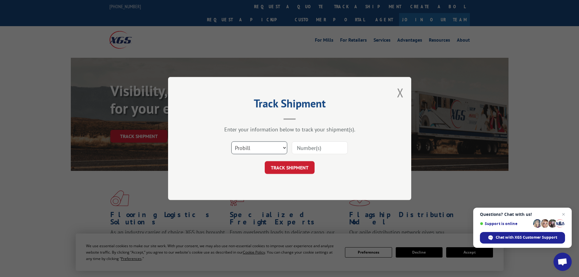
click at [266, 153] on select "Select category... Probill BOL PO" at bounding box center [259, 147] width 56 height 13
select select "bol"
click at [231, 141] on select "Select category... Probill BOL PO" at bounding box center [259, 147] width 56 height 13
click at [315, 145] on input at bounding box center [320, 147] width 56 height 13
paste input "6EV5965"
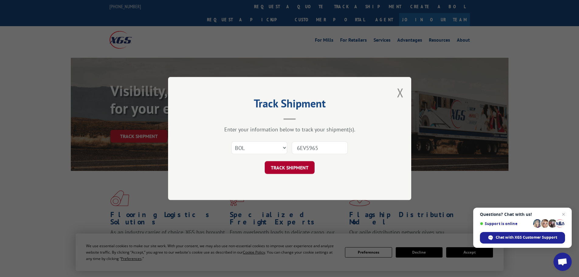
type input "6EV5965"
click at [305, 166] on button "TRACK SHIPMENT" at bounding box center [290, 167] width 50 height 13
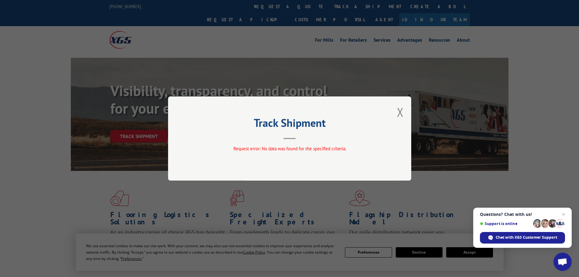
click at [406, 113] on div "Track Shipment Request error: No data was found for the specified criteria." at bounding box center [289, 138] width 243 height 84
click at [401, 116] on button "Close modal" at bounding box center [400, 112] width 7 height 16
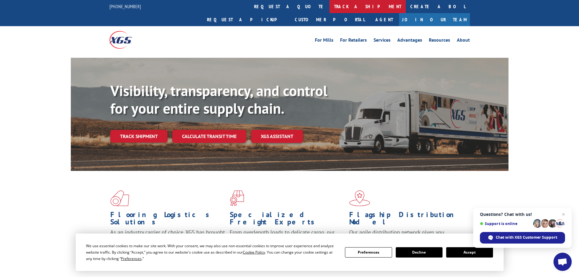
click at [329, 8] on link "track a shipment" at bounding box center [367, 6] width 76 height 13
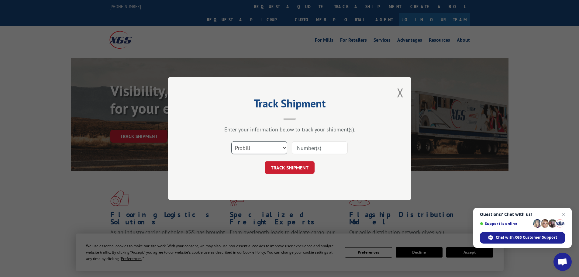
click at [259, 149] on select "Select category... Probill BOL PO" at bounding box center [259, 147] width 56 height 13
select select "bol"
click at [231, 141] on select "Select category... Probill BOL PO" at bounding box center [259, 147] width 56 height 13
drag, startPoint x: 323, startPoint y: 147, endPoint x: 316, endPoint y: 154, distance: 10.1
click at [323, 148] on input at bounding box center [320, 147] width 56 height 13
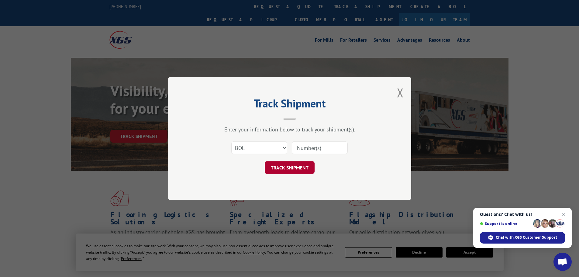
paste input "6EV5681"
type input "6EV5681"
drag, startPoint x: 307, startPoint y: 164, endPoint x: 306, endPoint y: 168, distance: 3.8
click at [307, 164] on button "TRACK SHIPMENT" at bounding box center [290, 167] width 50 height 13
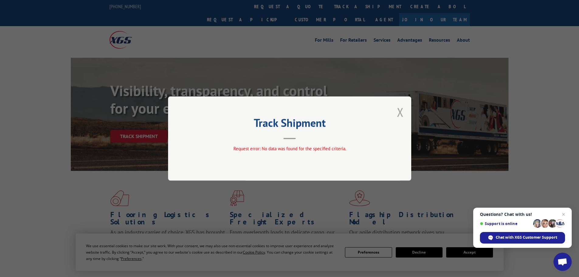
click at [403, 112] on button "Close modal" at bounding box center [400, 112] width 7 height 16
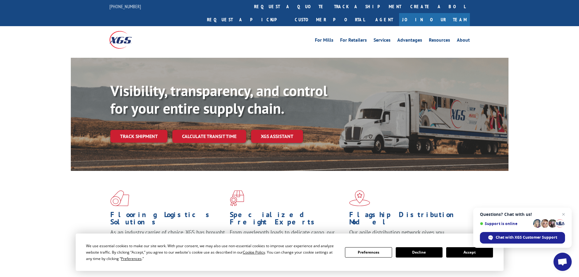
click at [329, 1] on link "track a shipment" at bounding box center [367, 6] width 76 height 13
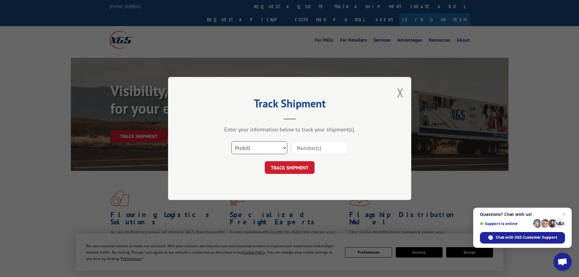
click at [274, 154] on select "Select category... Probill BOL PO" at bounding box center [259, 147] width 56 height 13
click at [322, 151] on input at bounding box center [320, 147] width 56 height 13
paste input "15339880"
type input "15339880"
drag, startPoint x: 299, startPoint y: 171, endPoint x: 302, endPoint y: 171, distance: 3.1
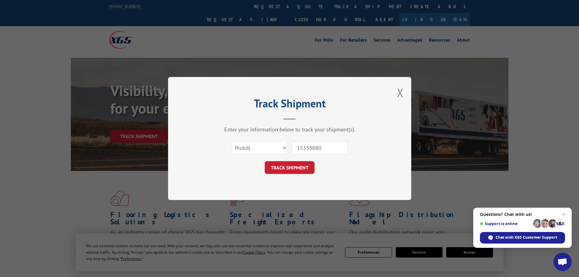
click at [299, 171] on button "TRACK SHIPMENT" at bounding box center [290, 167] width 50 height 13
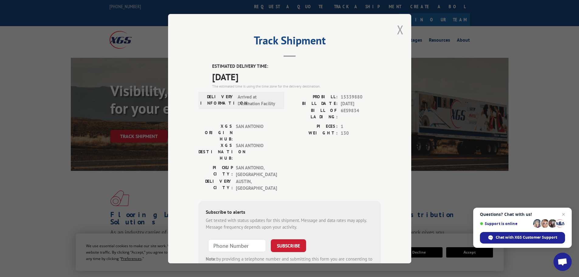
click at [397, 32] on button "Close modal" at bounding box center [400, 30] width 7 height 16
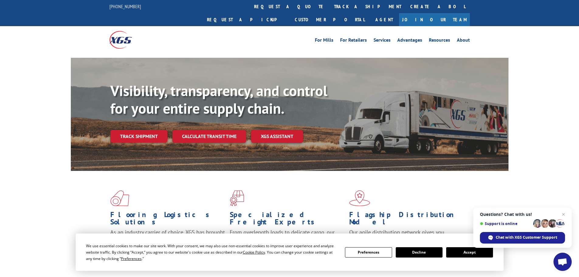
drag, startPoint x: 245, startPoint y: 7, endPoint x: 269, endPoint y: 16, distance: 25.1
click at [249, 7] on link "request a quote" at bounding box center [289, 6] width 80 height 13
click at [329, 7] on link "track a shipment" at bounding box center [367, 6] width 76 height 13
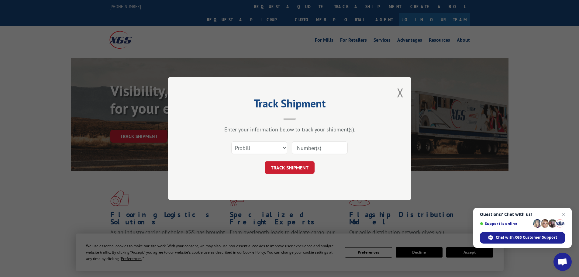
click at [332, 153] on input at bounding box center [320, 147] width 56 height 13
paste input "15339860"
type input "15339860"
click at [288, 160] on form "Select category... Probill BOL PO 15339860 TRACK SHIPMENT" at bounding box center [289, 156] width 182 height 36
click at [290, 164] on button "TRACK SHIPMENT" at bounding box center [290, 167] width 50 height 13
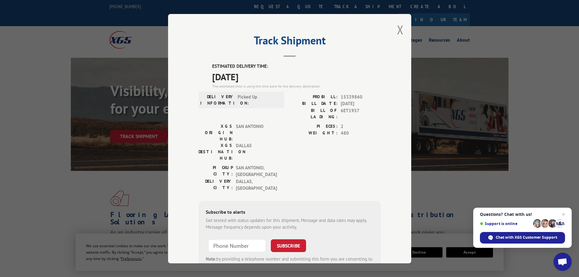
click at [356, 93] on span "15339860" at bounding box center [361, 96] width 40 height 7
click at [353, 97] on span "15339860" at bounding box center [361, 96] width 40 height 7
